Goal: Task Accomplishment & Management: Manage account settings

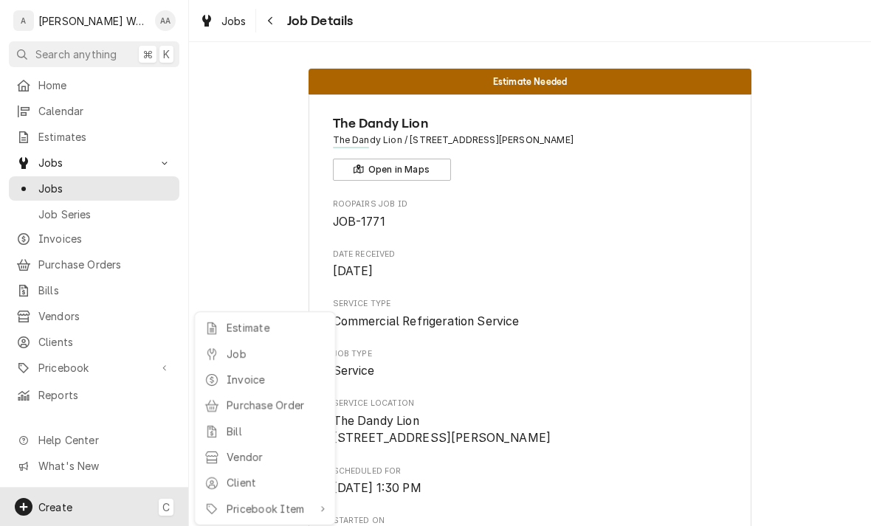
click at [219, 351] on div "Job" at bounding box center [264, 354] width 127 height 18
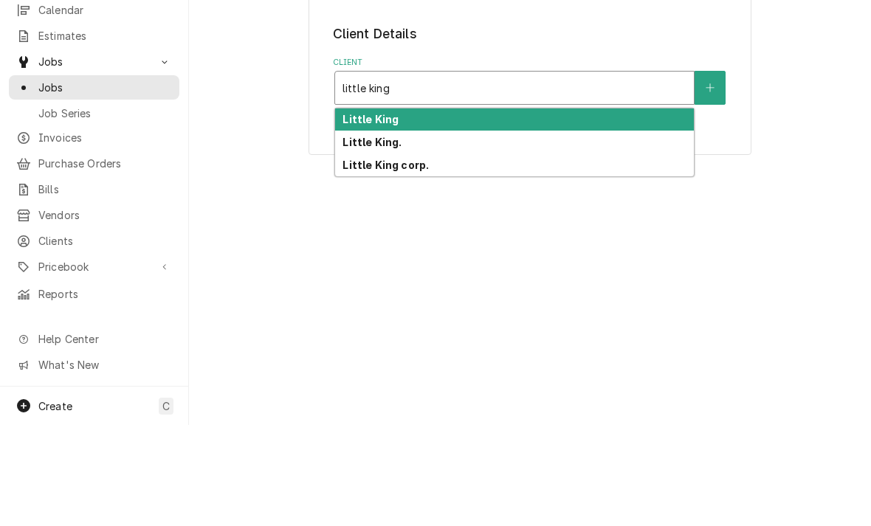
click at [352, 214] on strong "Little King" at bounding box center [370, 220] width 56 height 13
type input "little king"
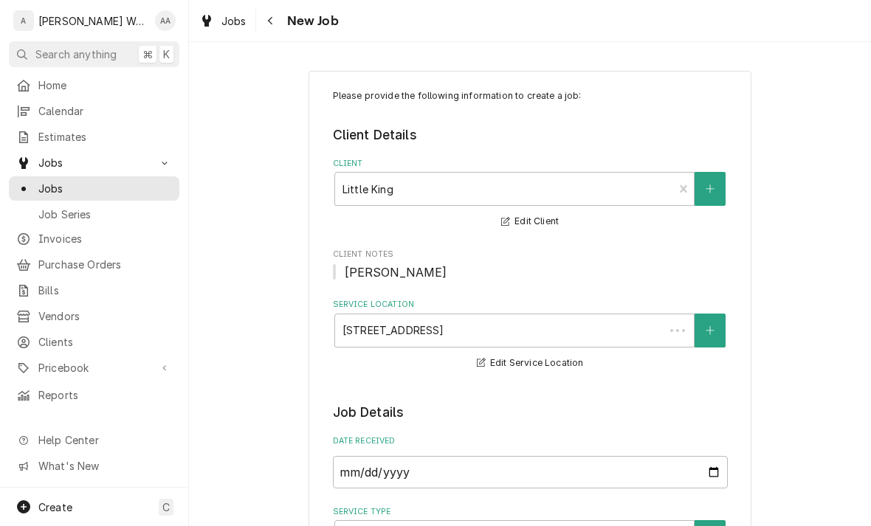
type textarea "x"
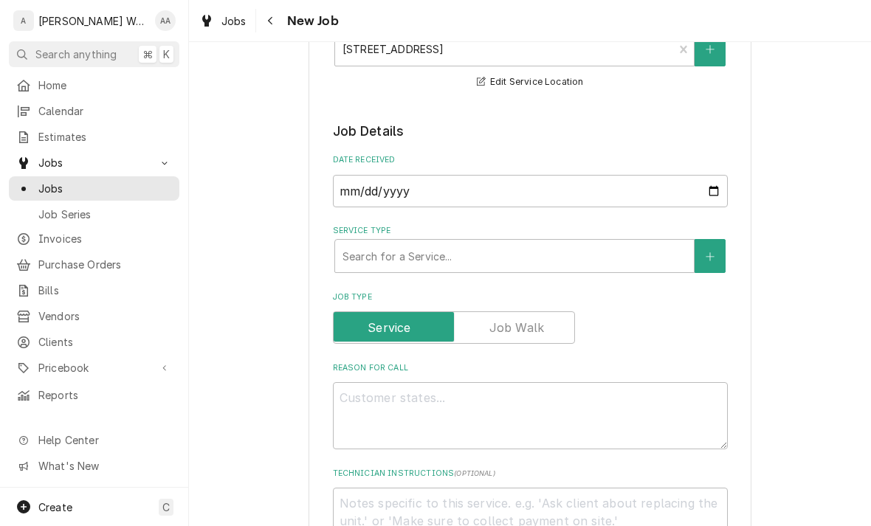
scroll to position [294, 0]
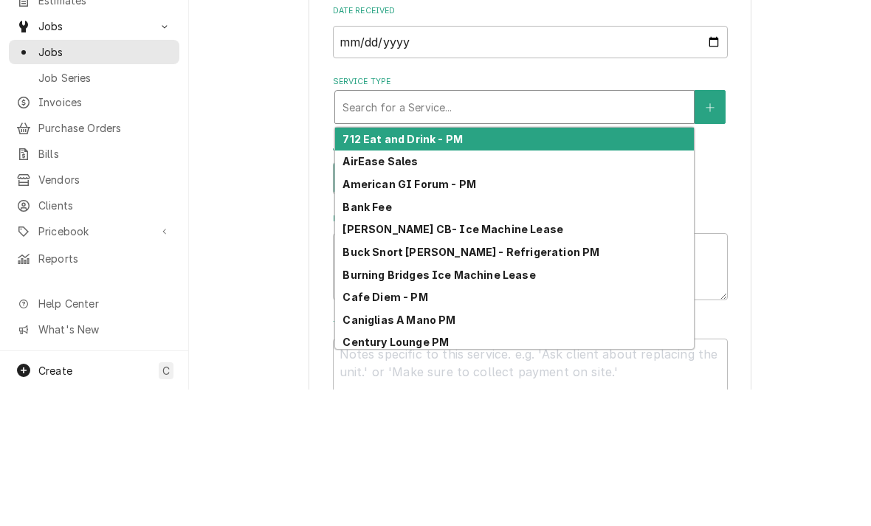
type input "i"
type textarea "x"
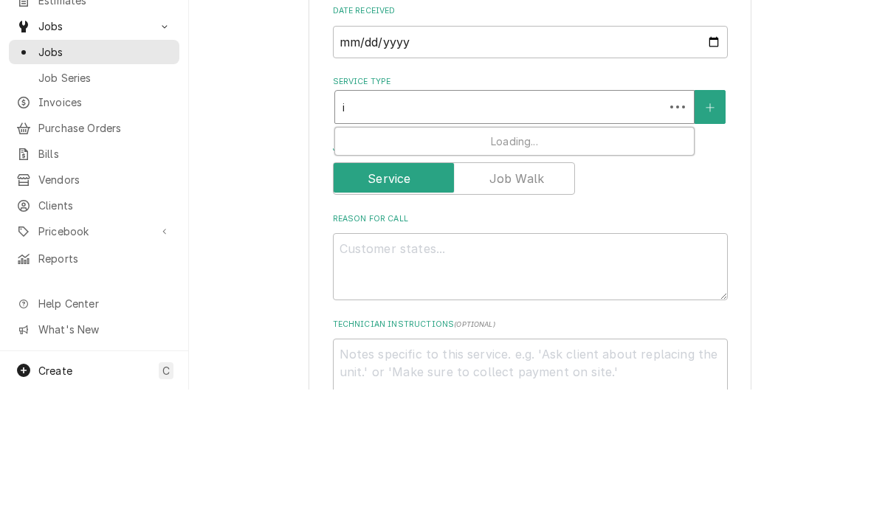
type input "ic"
type textarea "x"
type input "ice"
type textarea "x"
type input "ice"
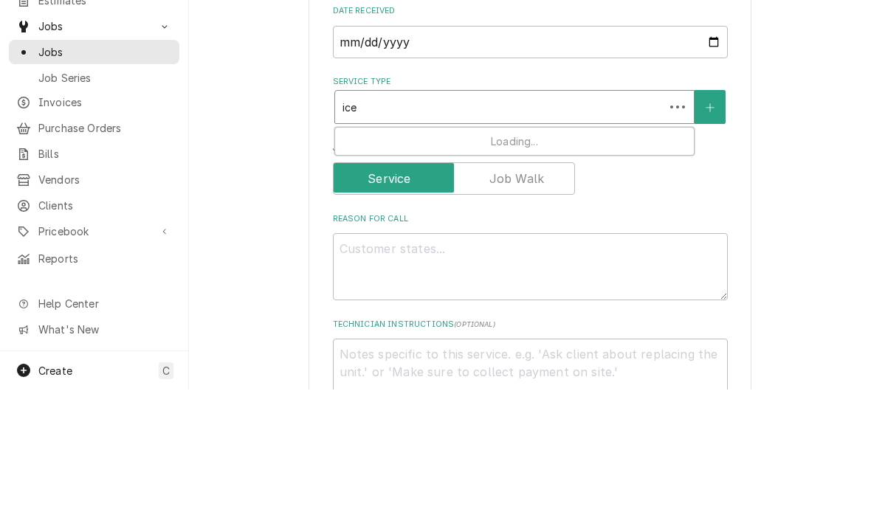
type textarea "x"
type input "ice s"
type textarea "x"
type input "ice se"
type textarea "x"
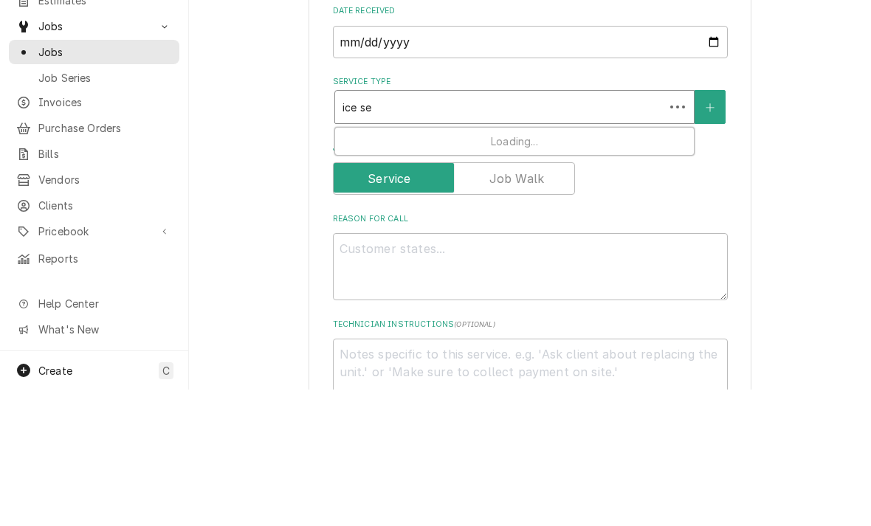
type input "ice ser"
type textarea "x"
type input "ice servi"
type textarea "x"
type input "ice servic"
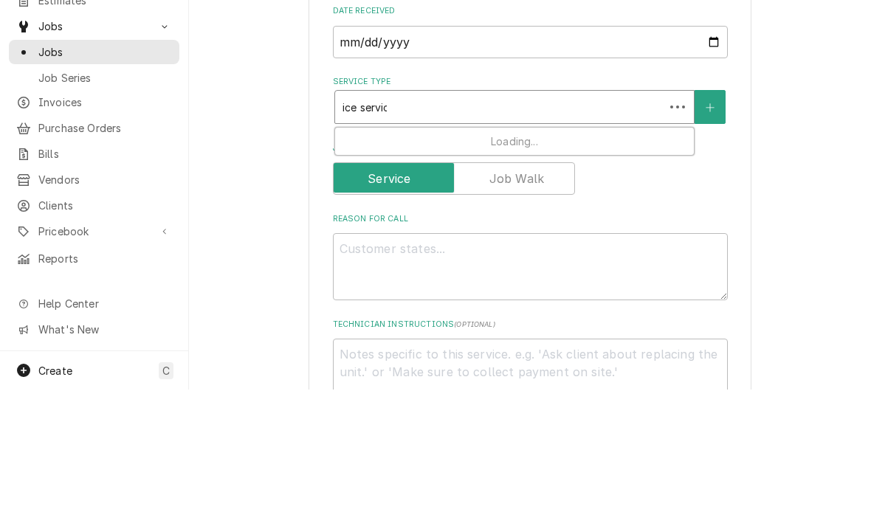
type textarea "x"
type input "ice service"
type textarea "x"
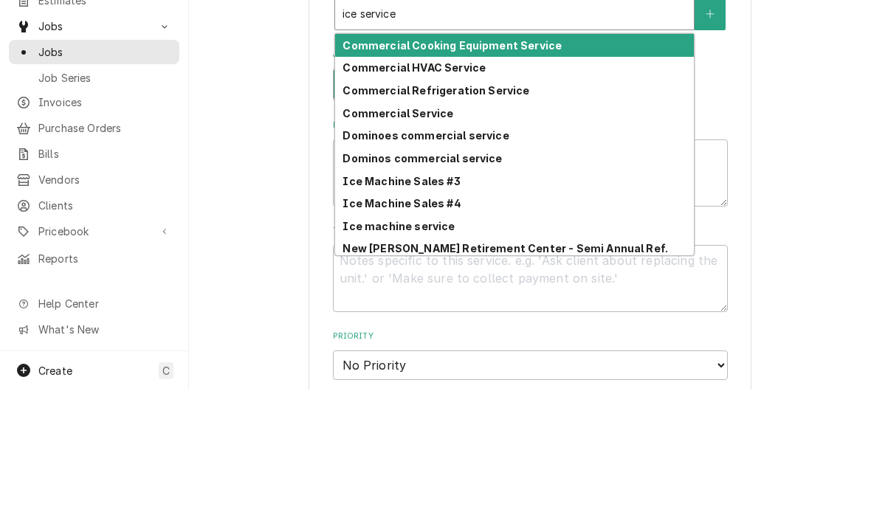
scroll to position [430, 0]
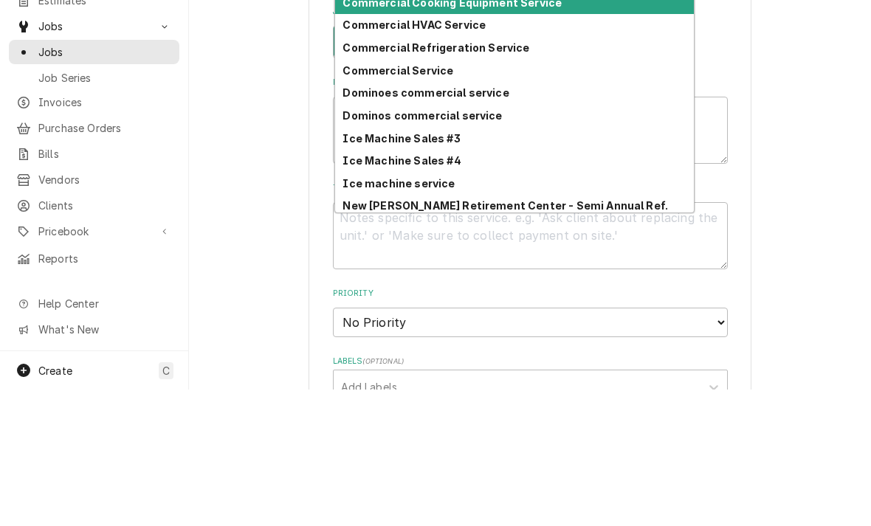
click at [365, 308] on div "Ice machine service" at bounding box center [514, 319] width 359 height 23
type input "ice service"
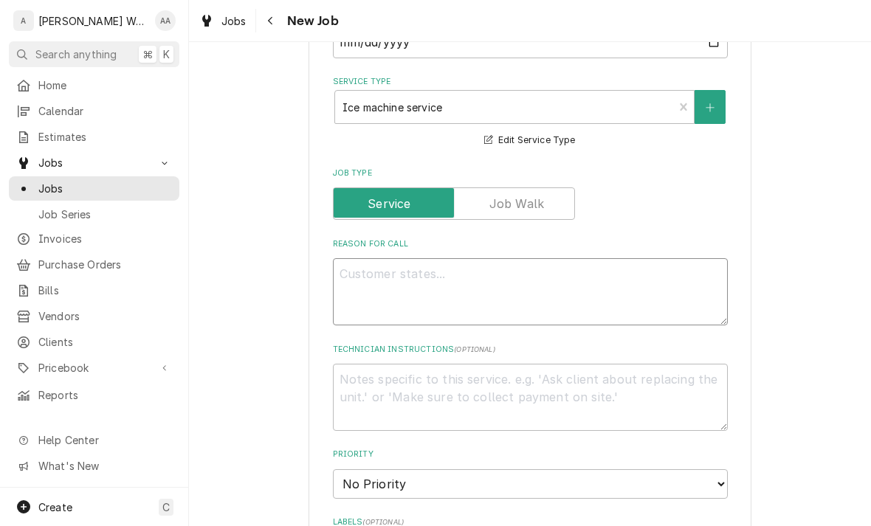
click at [353, 294] on textarea "Reason For Call" at bounding box center [530, 291] width 395 height 67
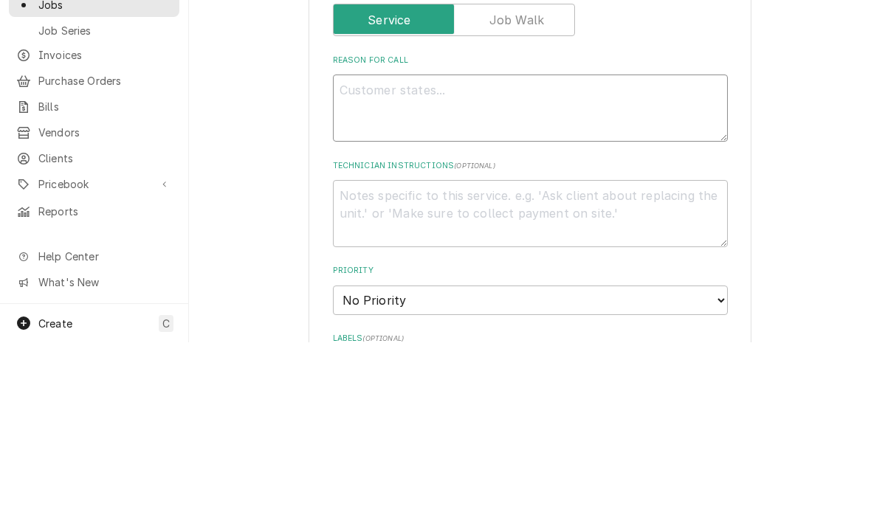
type textarea "x"
type textarea "Ic"
type textarea "x"
type textarea "Ice"
type textarea "x"
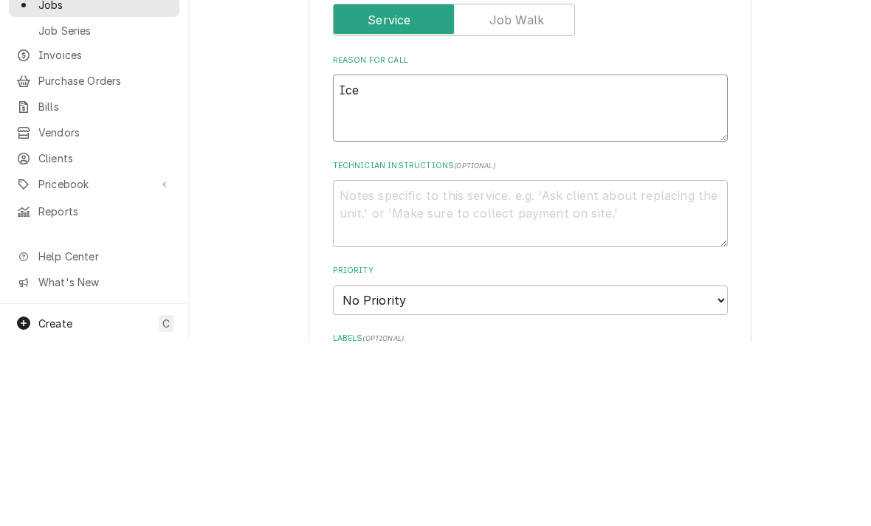
type textarea "Ice"
type textarea "x"
type textarea "Ice bi"
type textarea "x"
type textarea "Ice bin"
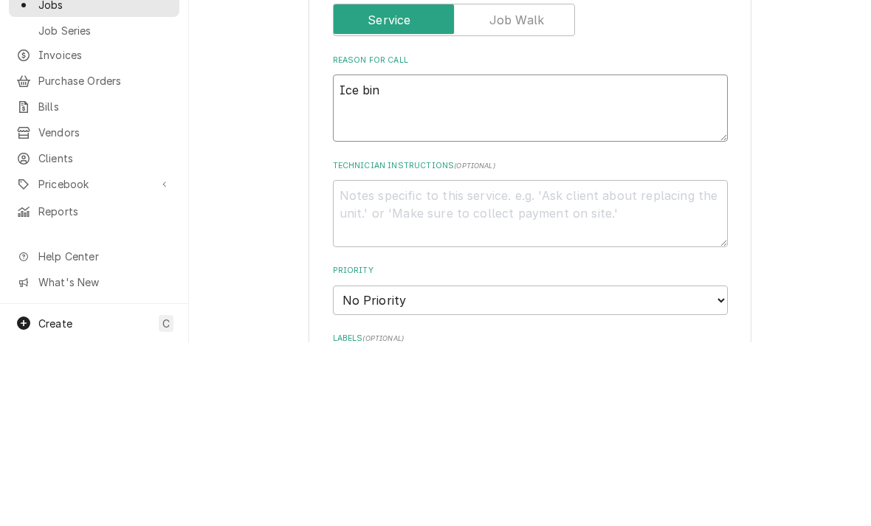
type textarea "x"
type textarea "Ice bin"
type textarea "x"
type textarea "Ice bin i"
type textarea "x"
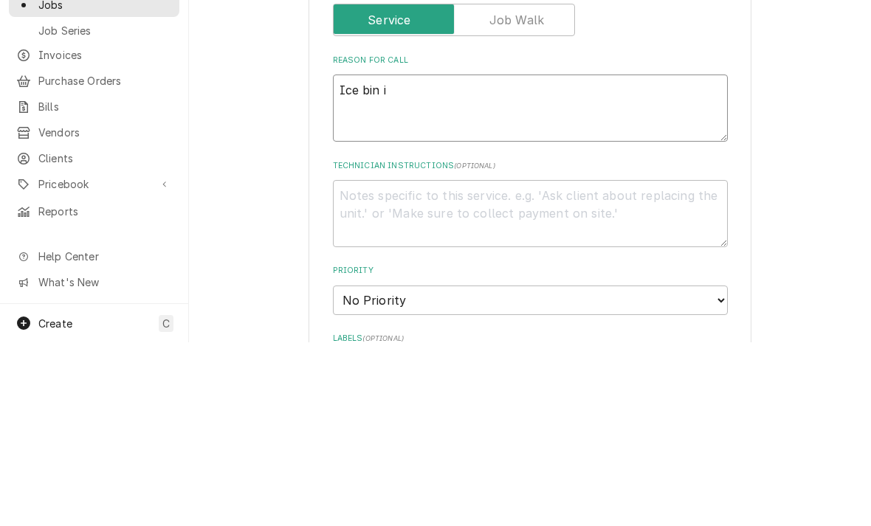
type textarea "Ice bin is"
type textarea "x"
type textarea "Ice bin is"
type textarea "x"
type textarea "Ice bin is on"
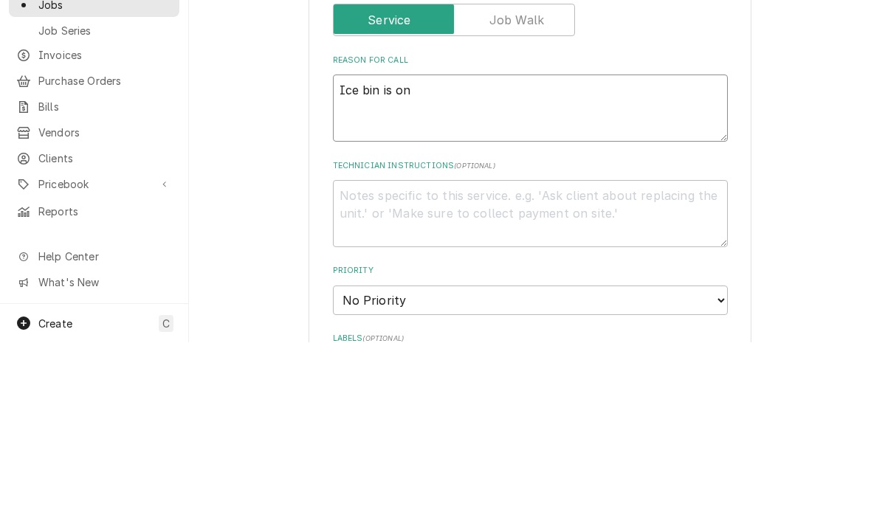
type textarea "x"
type textarea "Ice bin is onl"
type textarea "x"
type textarea "Ice bin is only"
type textarea "x"
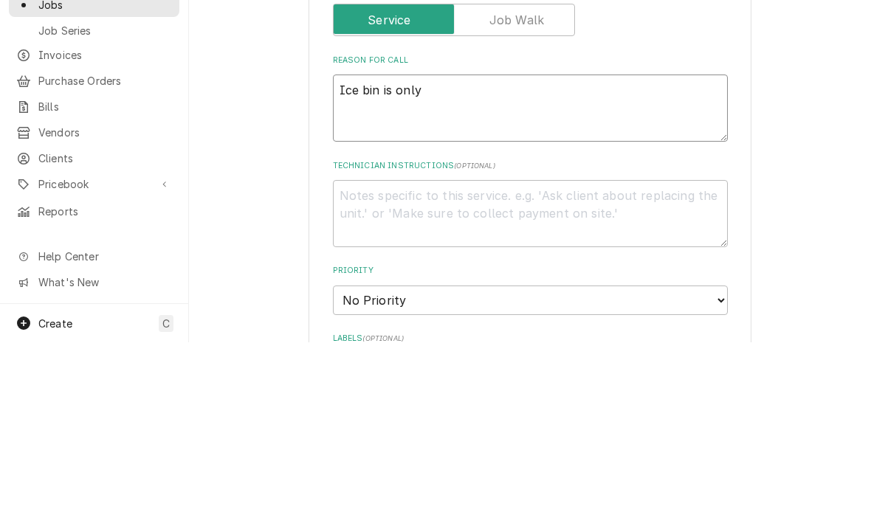
type textarea "Ice bin is only a"
type textarea "x"
type textarea "Ice bin is only ab"
type textarea "x"
type textarea "Ice bin is only abij"
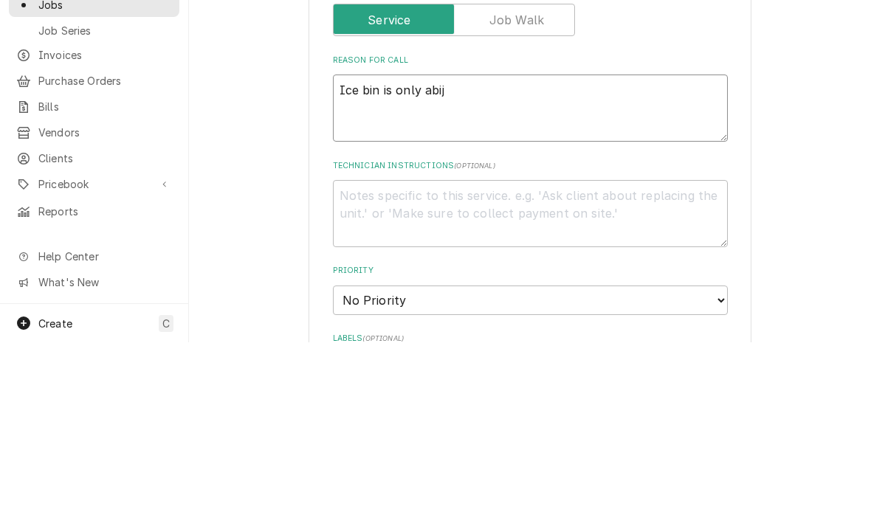
type textarea "x"
type textarea "Ice bin is only abijt"
type textarea "x"
type textarea "Ice bin is only about"
type textarea "x"
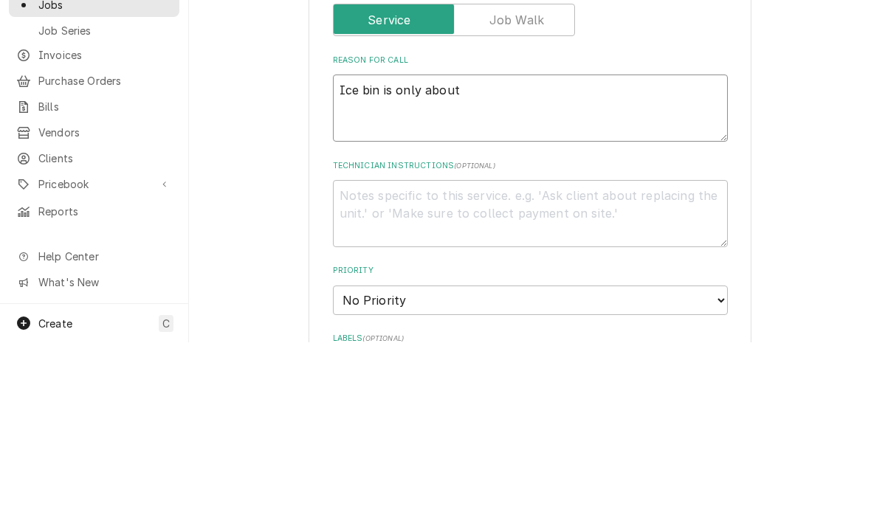
type textarea "Ice bin is only about"
type textarea "x"
type textarea "Ice bin is only about 1"
type textarea "x"
type textarea "Ice bin is only about 1/"
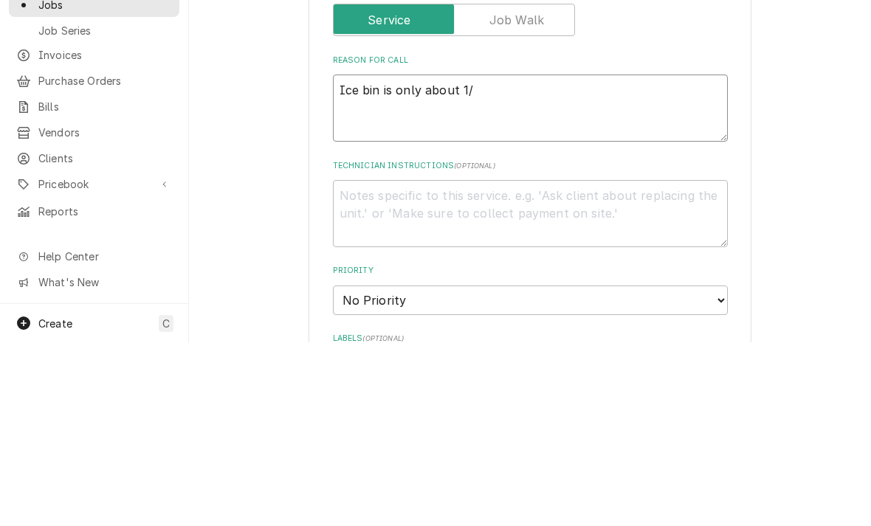
type textarea "x"
type textarea "Ice bin is only about 1/2"
type textarea "x"
type textarea "Ice bin is only about 1/2 f"
type textarea "x"
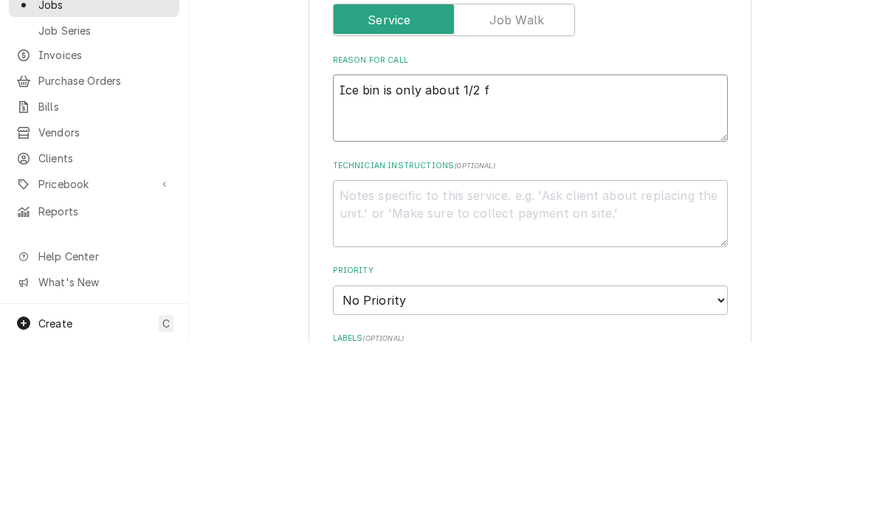
type textarea "Ice bin is only about 1/2 fu"
type textarea "x"
type textarea "Ice bin is only about 1/2 ful"
type textarea "x"
type textarea "Ice bin is only about 1/2 full"
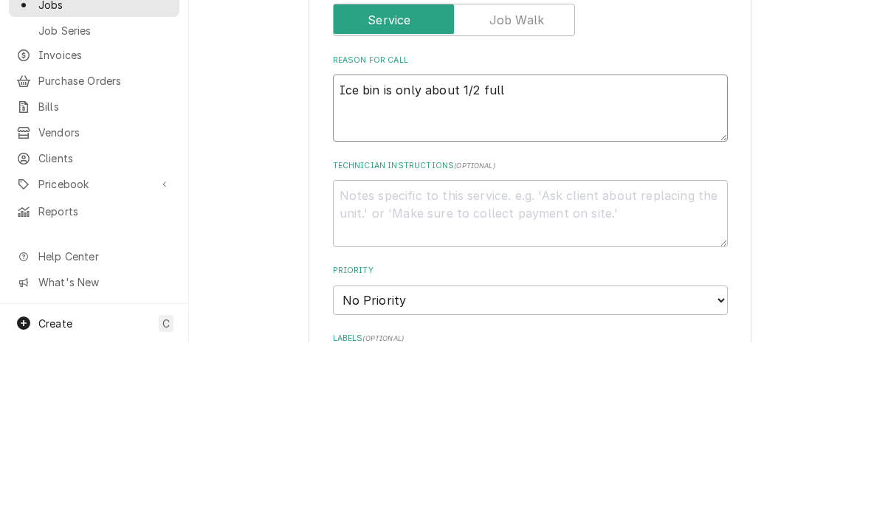
type textarea "x"
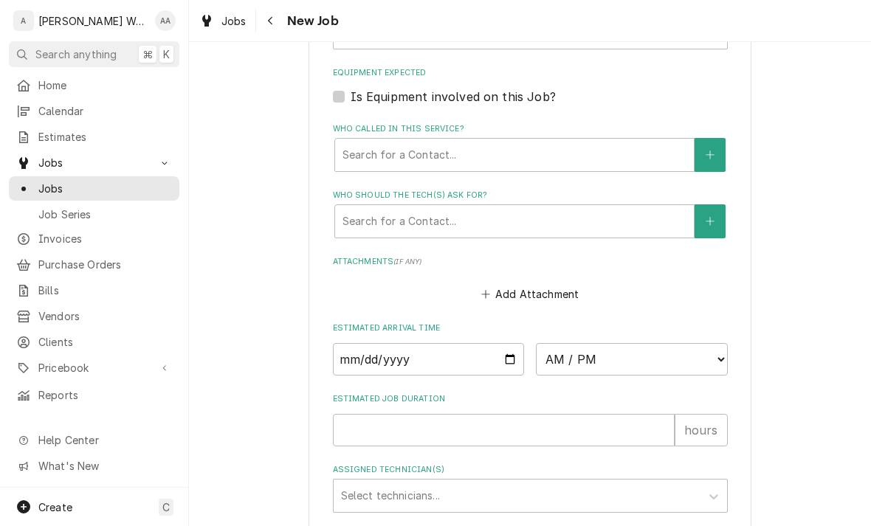
scroll to position [970, 0]
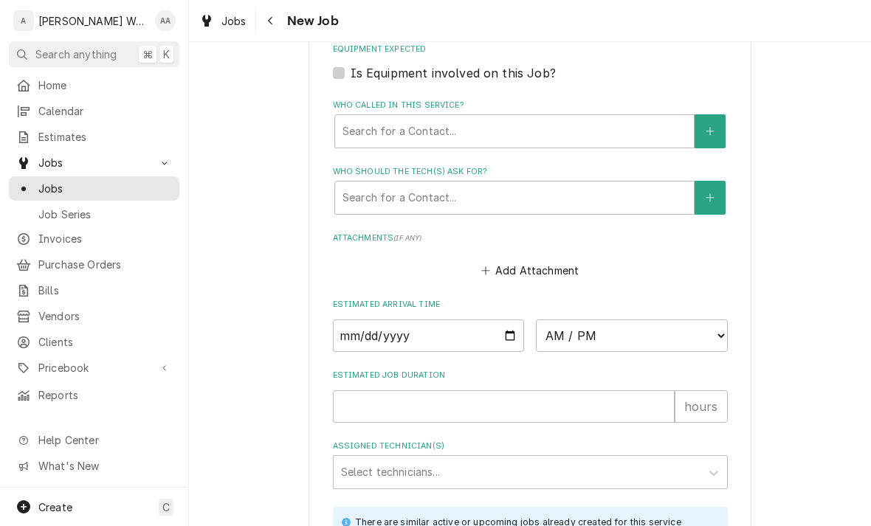
type textarea "Ice bin is only about 1/2 full"
click at [355, 329] on input "Date" at bounding box center [429, 336] width 192 height 32
type input "2025-09-02"
type textarea "x"
click at [570, 329] on select "AM / PM 6:00 AM 6:15 AM 6:30 AM 6:45 AM 7:00 AM 7:15 AM 7:30 AM 7:45 AM 8:00 AM…" at bounding box center [632, 336] width 192 height 32
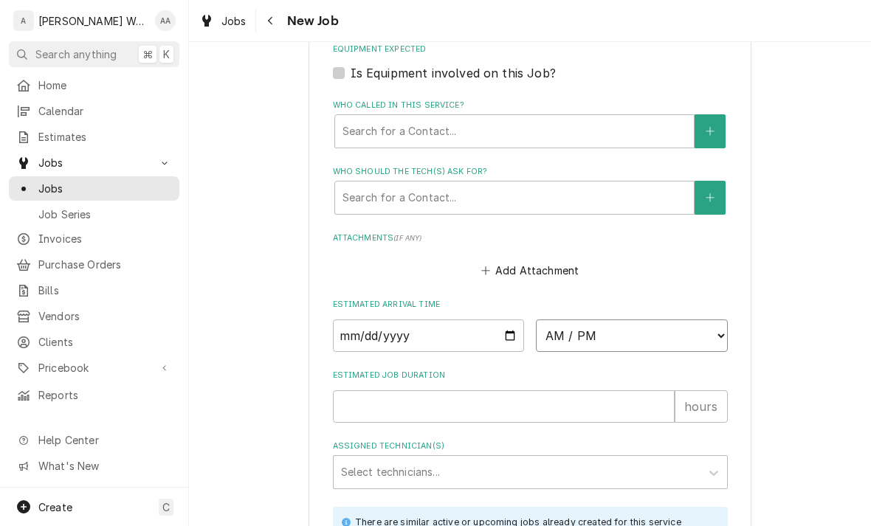
select select "09:45:00"
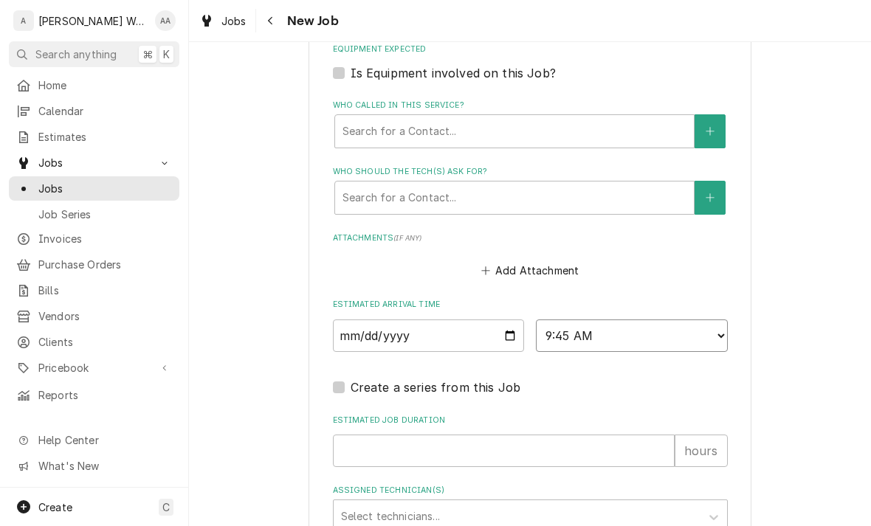
type textarea "x"
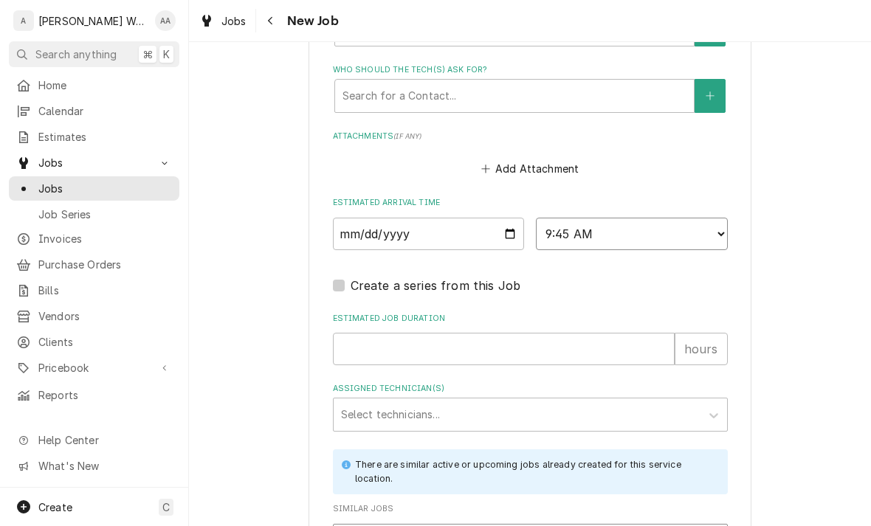
scroll to position [1091, 0]
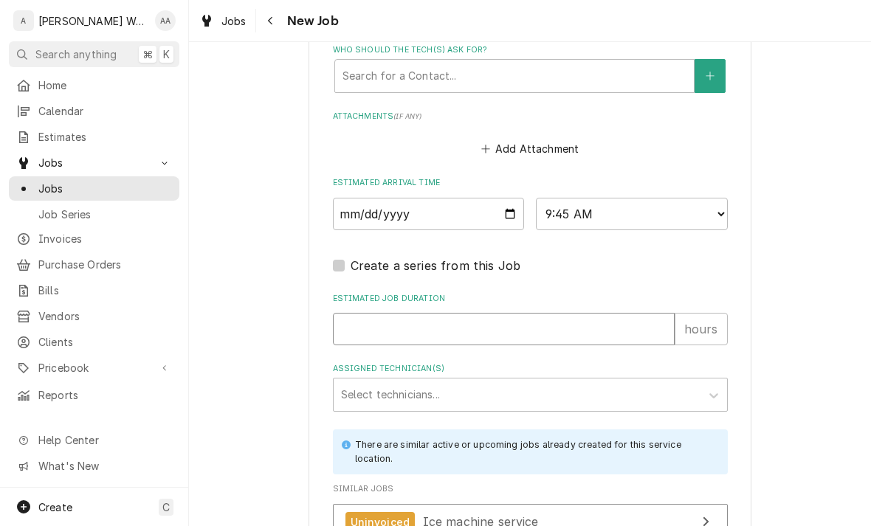
click at [351, 328] on input "Estimated Job Duration" at bounding box center [504, 329] width 342 height 32
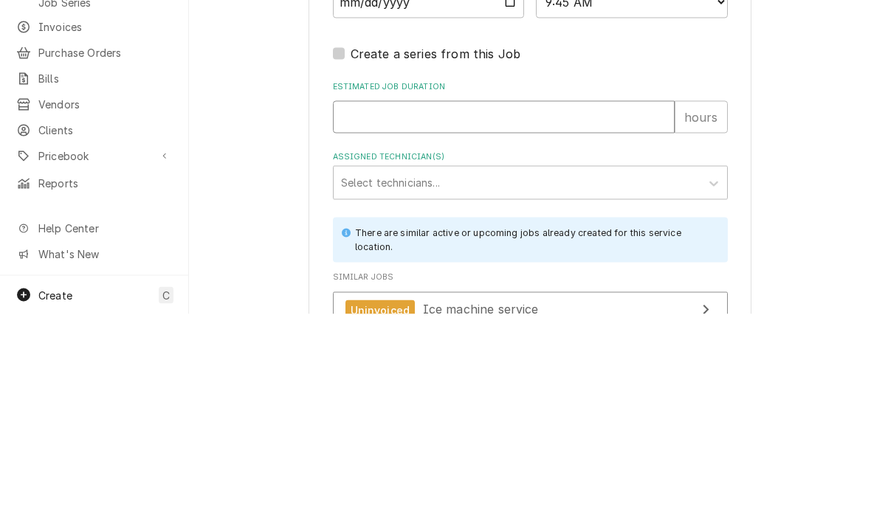
type input "2"
type textarea "x"
type input "2"
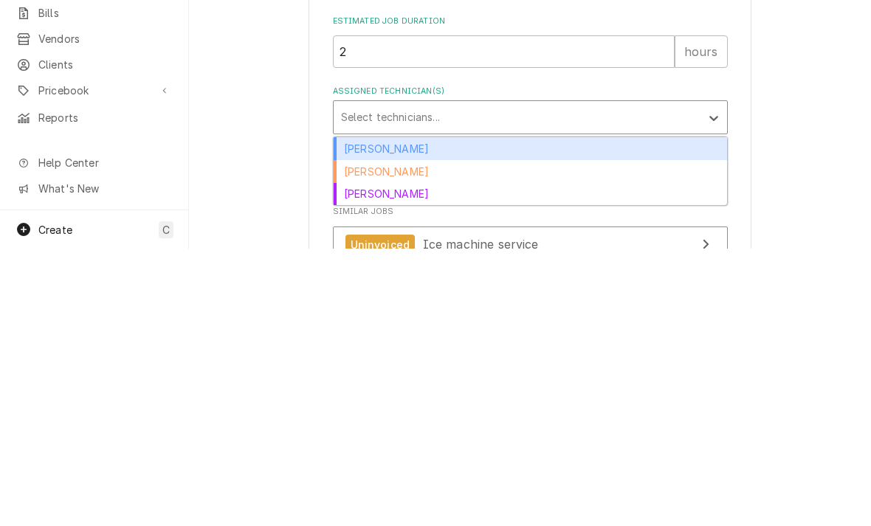
click at [348, 415] on div "[PERSON_NAME]" at bounding box center [530, 426] width 393 height 23
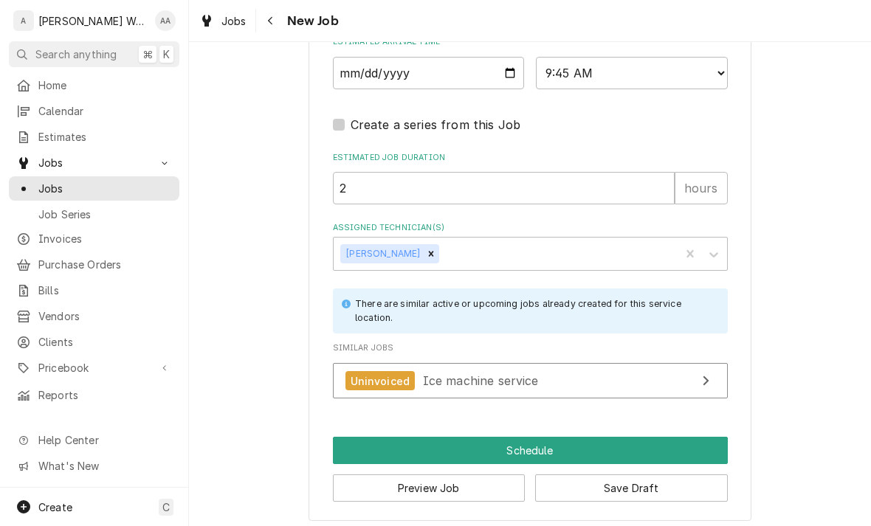
click at [353, 437] on button "Schedule" at bounding box center [530, 450] width 395 height 27
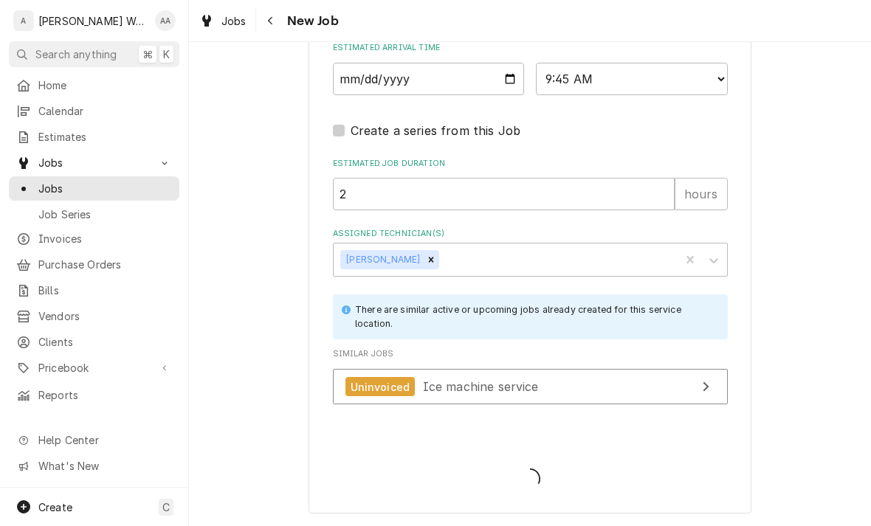
scroll to position [1218, 0]
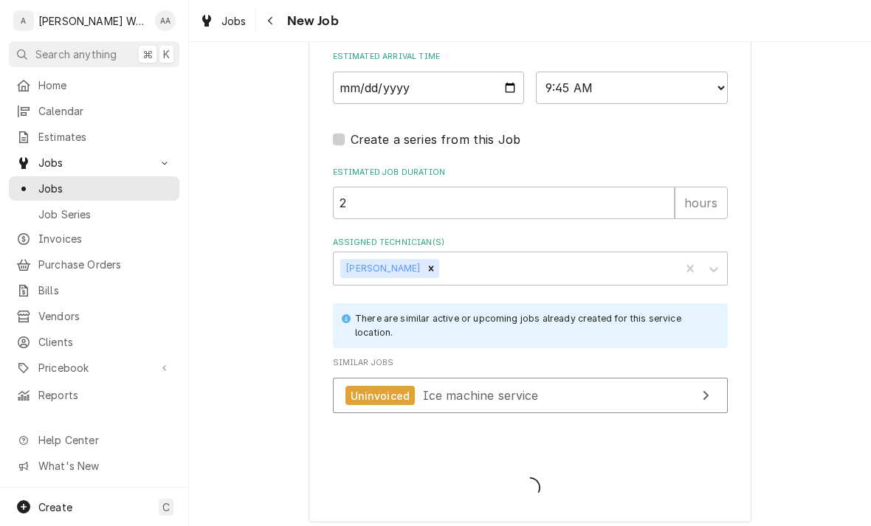
type textarea "x"
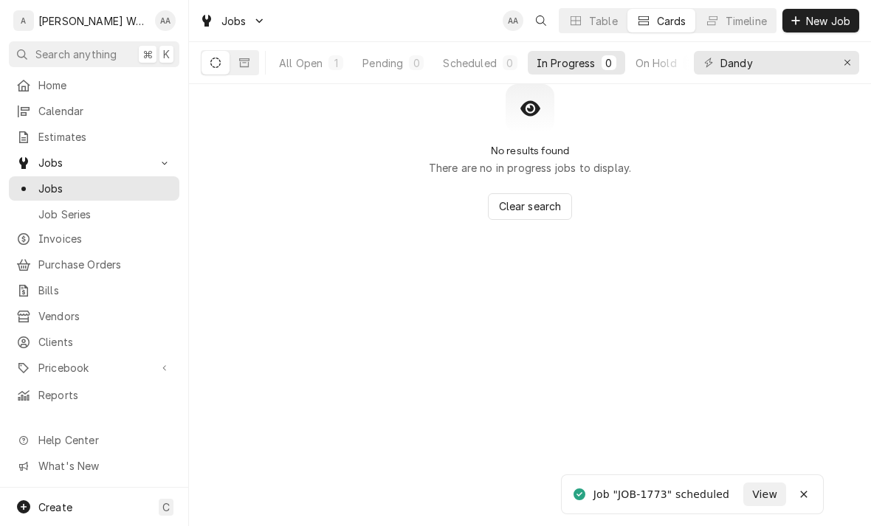
click at [50, 108] on span "Calendar" at bounding box center [105, 110] width 134 height 15
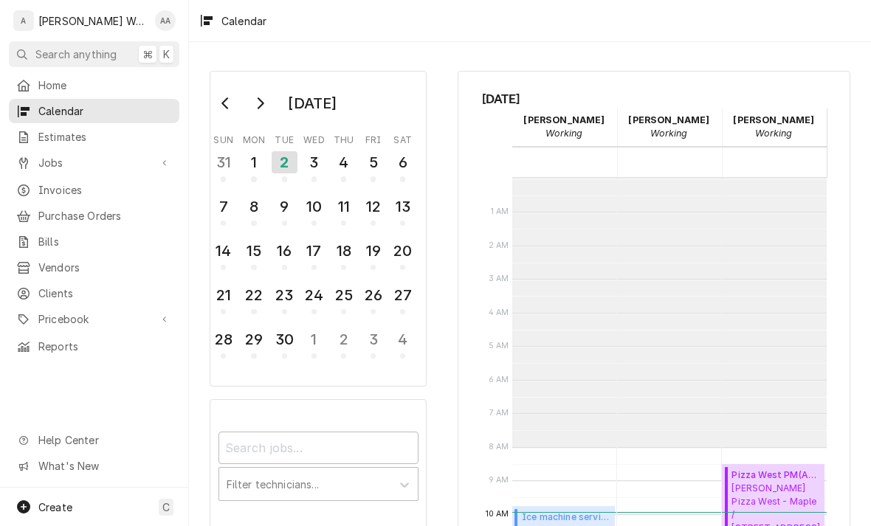
scroll to position [269, 0]
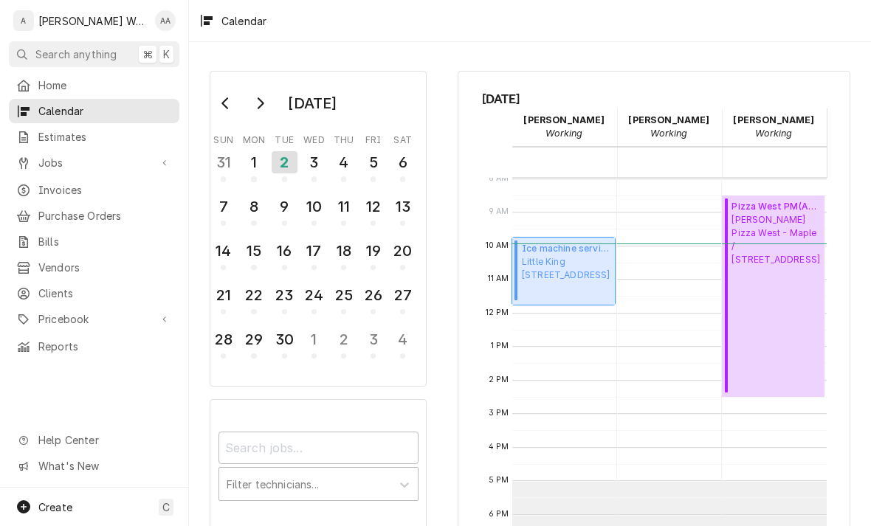
click at [550, 282] on span "Little King 14005 Q St, Omaha, NE 68137" at bounding box center [566, 268] width 89 height 27
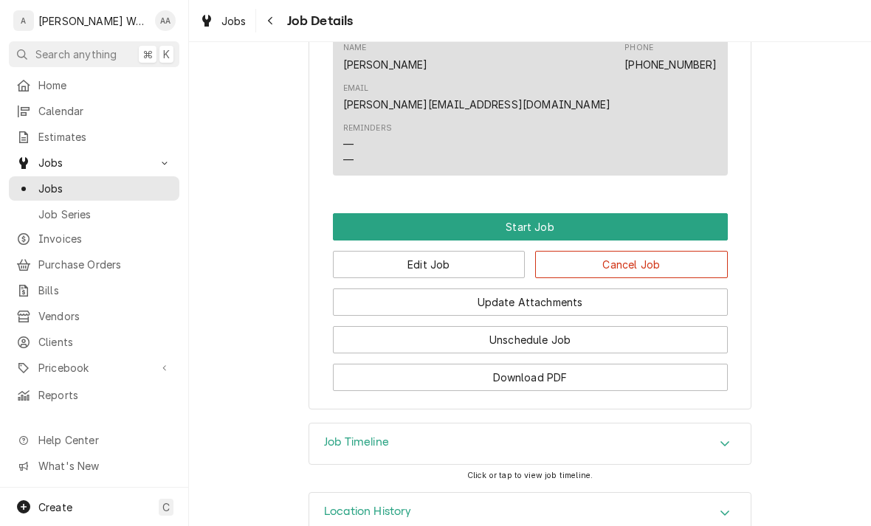
click at [382, 213] on button "Start Job" at bounding box center [530, 226] width 395 height 27
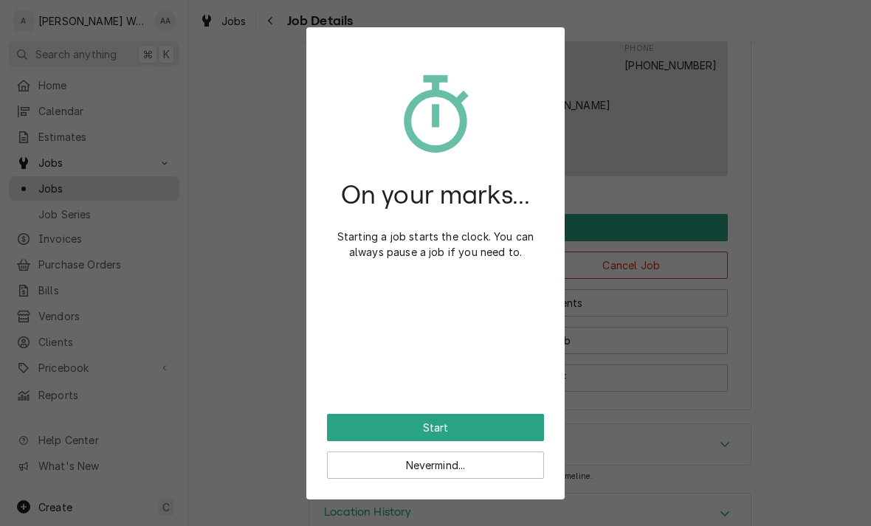
click at [378, 432] on button "Start" at bounding box center [435, 427] width 217 height 27
